Goal: Task Accomplishment & Management: Manage account settings

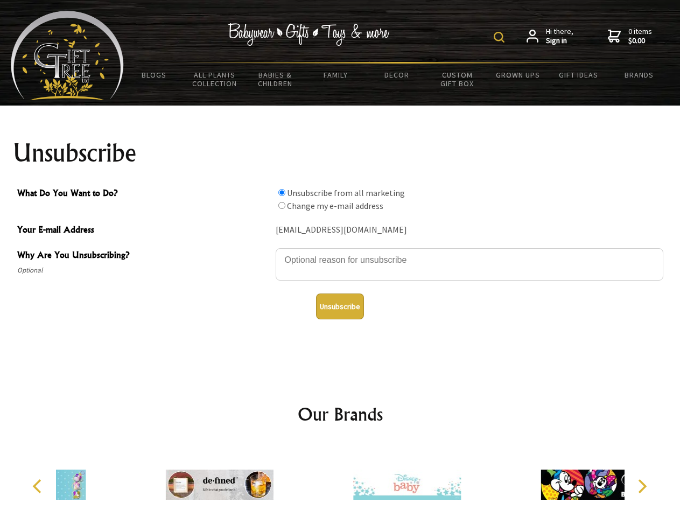
click at [501, 37] on img at bounding box center [499, 37] width 11 height 11
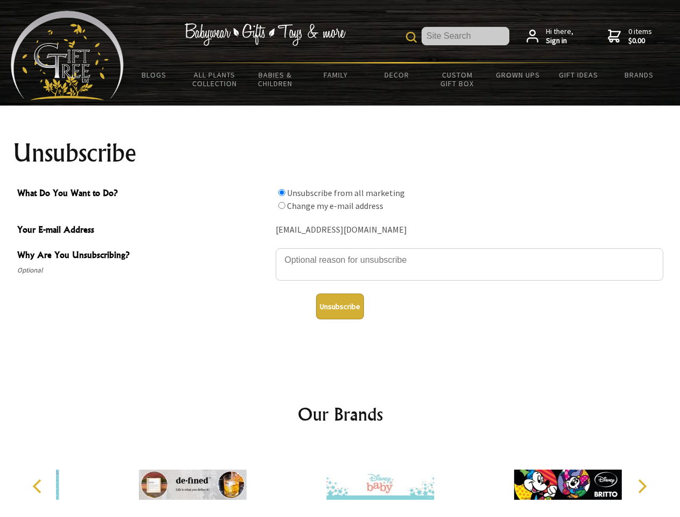
click at [340, 252] on textarea "Why Are You Unsubscribing?" at bounding box center [470, 264] width 388 height 32
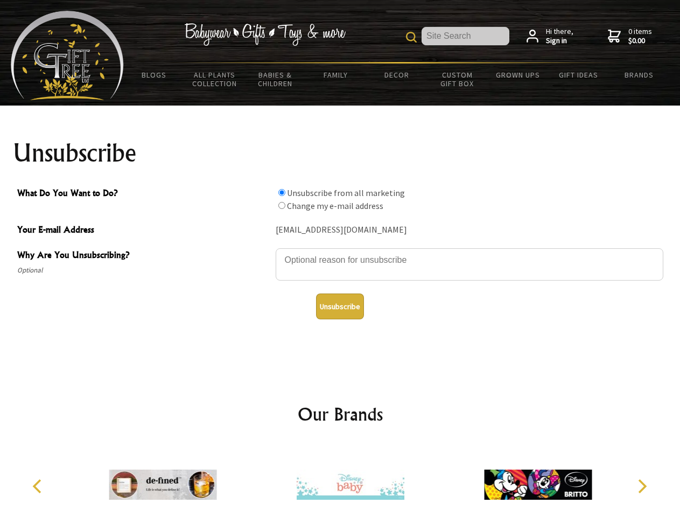
click at [282, 192] on input "What Do You Want to Do?" at bounding box center [281, 192] width 7 height 7
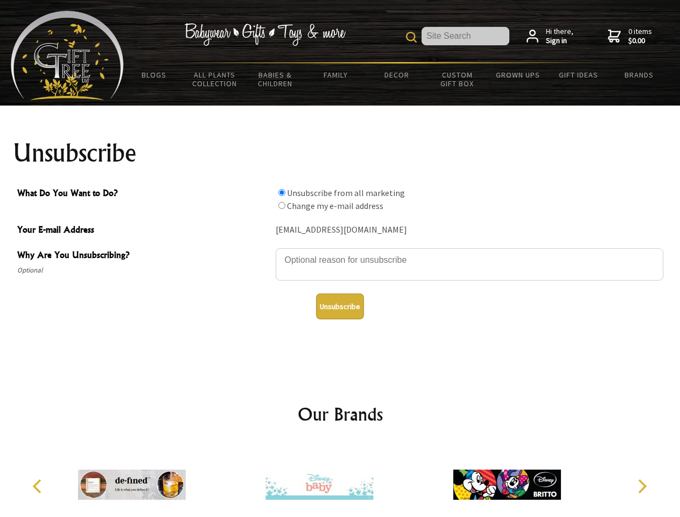
click at [282, 205] on input "What Do You Want to Do?" at bounding box center [281, 205] width 7 height 7
radio input "true"
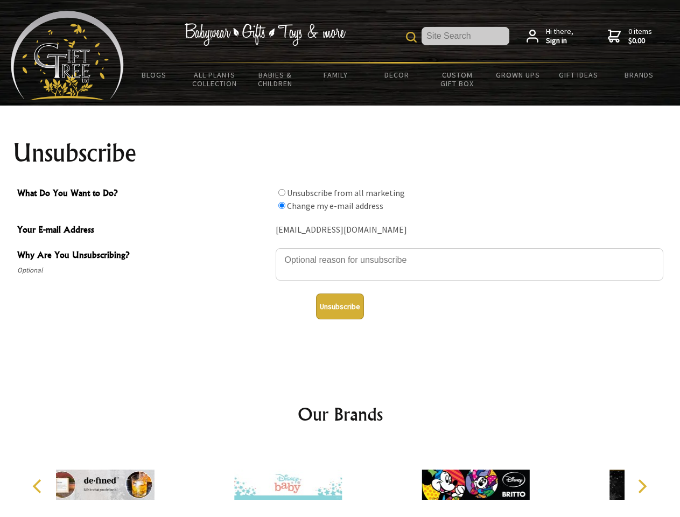
click at [340, 306] on button "Unsubscribe" at bounding box center [340, 306] width 48 height 26
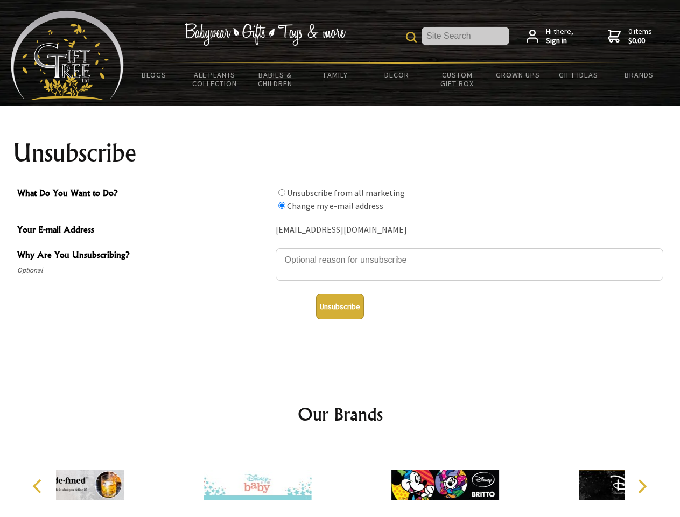
click at [340, 480] on div at bounding box center [257, 486] width 187 height 84
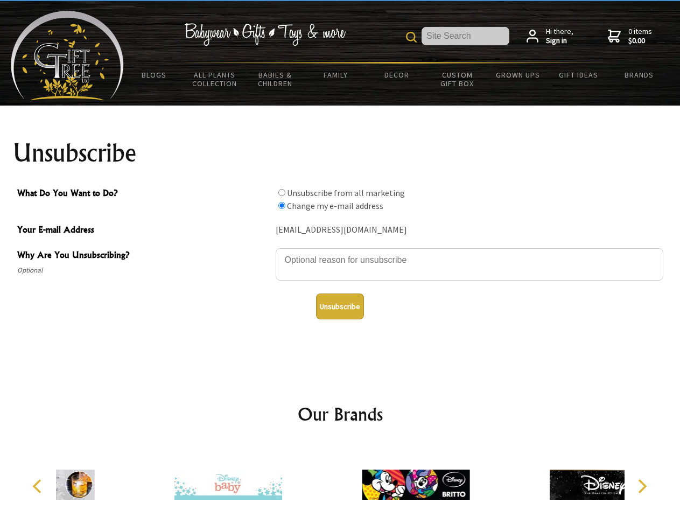
click at [39, 486] on icon "Previous" at bounding box center [38, 486] width 14 height 14
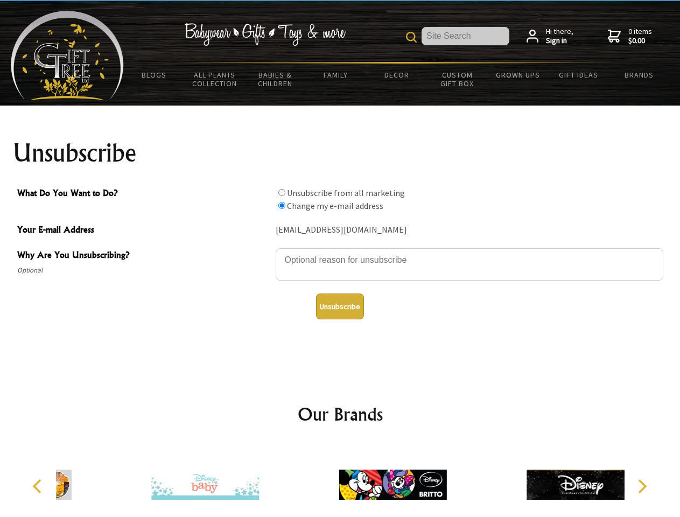
click at [642, 486] on icon "Next" at bounding box center [641, 486] width 14 height 14
